Goal: Information Seeking & Learning: Learn about a topic

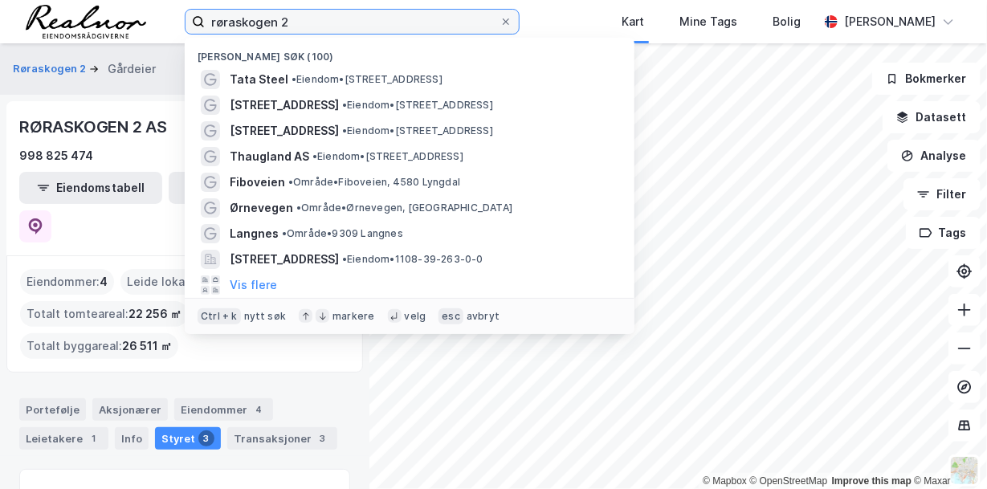
drag, startPoint x: 0, startPoint y: 0, endPoint x: 132, endPoint y: 17, distance: 132.8
click at [132, 17] on div "røraskogen 2 Nylige søk (100) Tata Steel • Eiendom • [STREET_ADDRESS] • Eiendom…" at bounding box center [493, 21] width 987 height 43
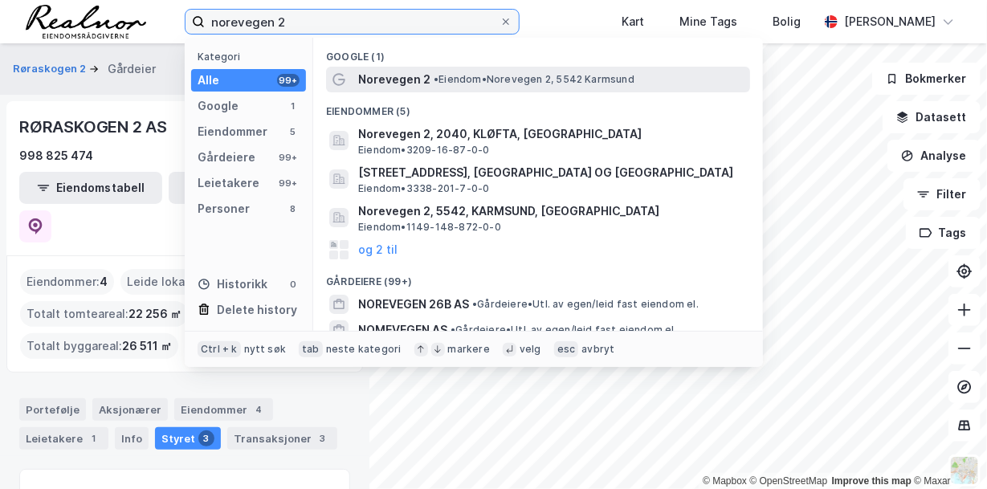
type input "norevegen 2"
click at [399, 73] on span "Norevegen 2" at bounding box center [394, 79] width 72 height 19
